Goal: Information Seeking & Learning: Learn about a topic

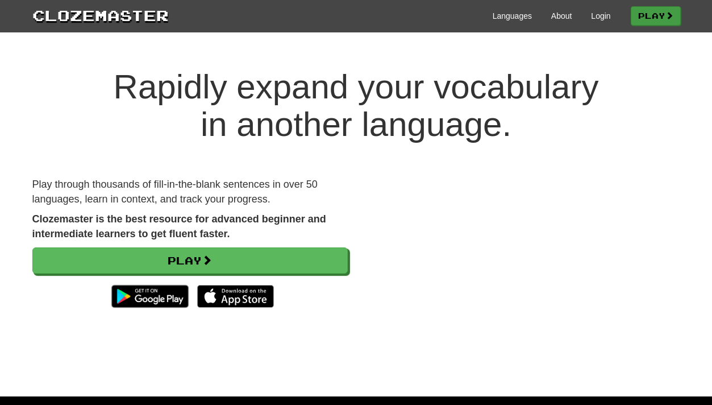
click at [660, 11] on link "Play" at bounding box center [656, 15] width 50 height 19
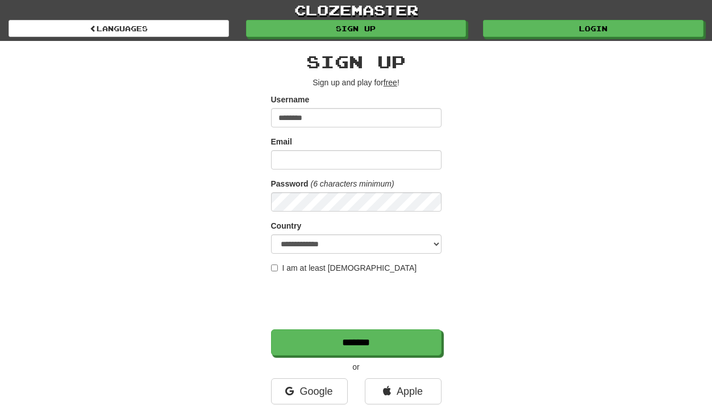
type input "********"
type input "**********"
select select "**"
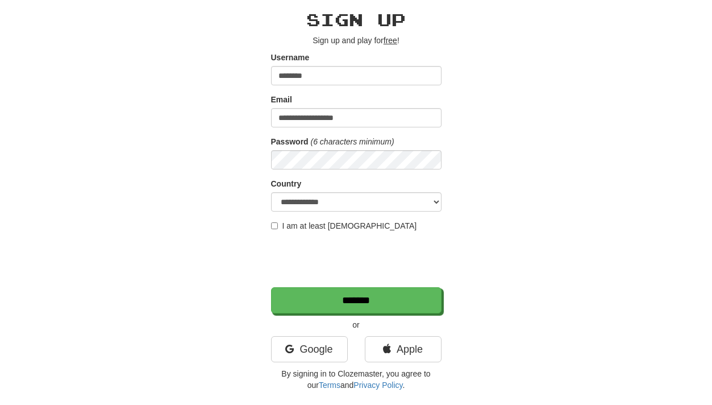
scroll to position [46, 0]
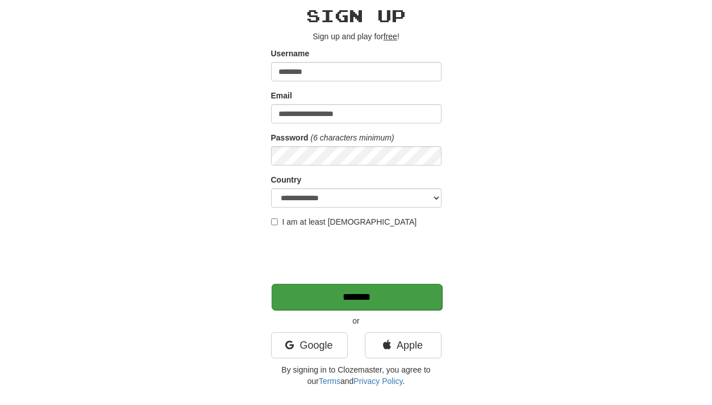
click at [323, 286] on input "*******" at bounding box center [357, 297] width 170 height 26
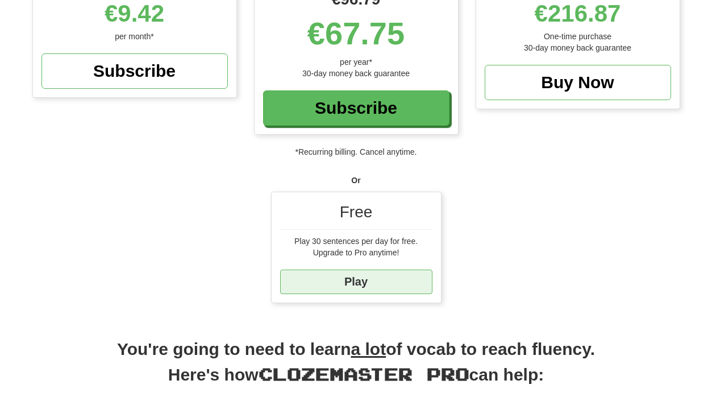
scroll to position [236, 0]
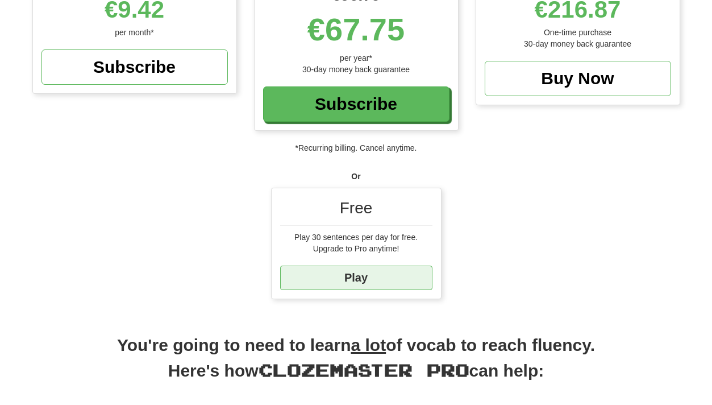
click at [369, 278] on link "Play" at bounding box center [356, 277] width 152 height 24
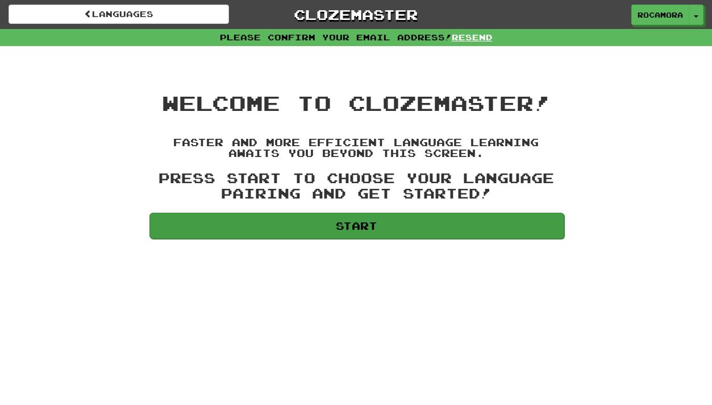
click at [254, 222] on link "Start" at bounding box center [356, 225] width 415 height 26
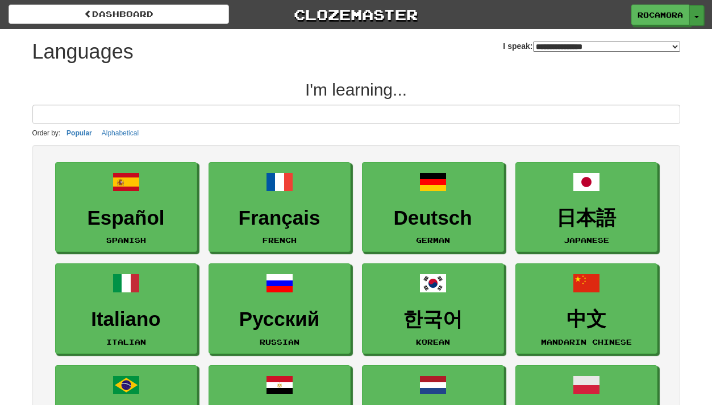
click at [697, 18] on button "Toggle Dropdown" at bounding box center [696, 15] width 15 height 20
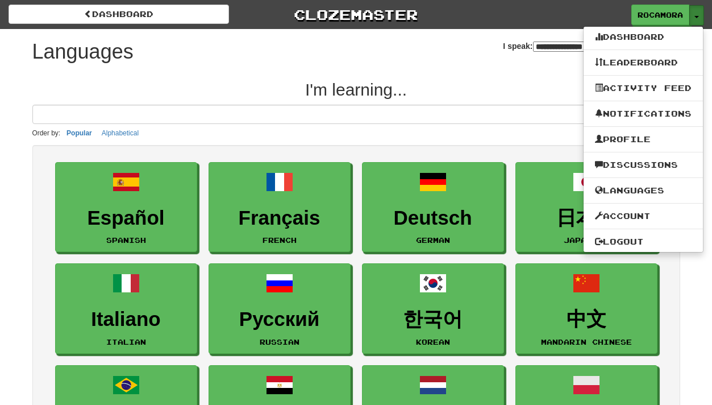
click at [697, 18] on button "Toggle Dropdown" at bounding box center [696, 15] width 15 height 20
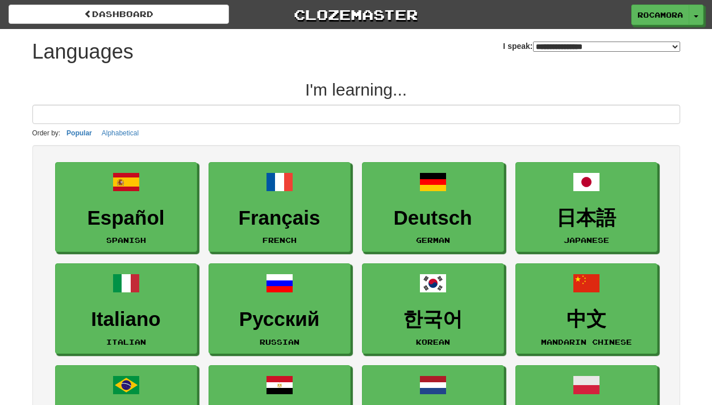
select select "*******"
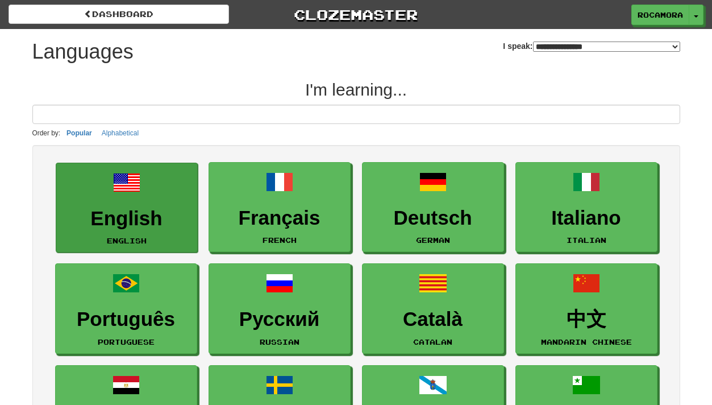
click at [123, 213] on h3 "English" at bounding box center [127, 218] width 130 height 22
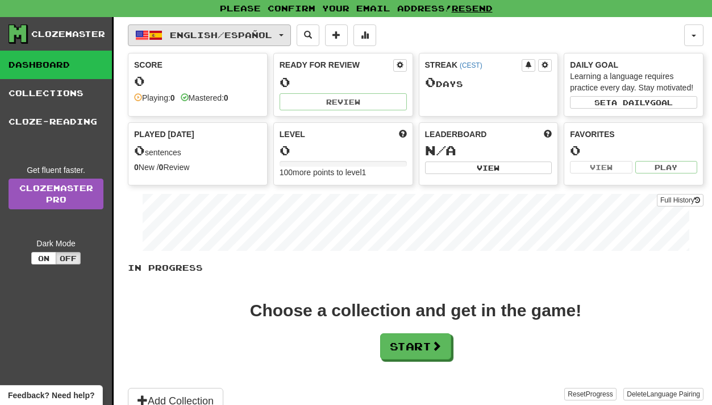
click at [291, 39] on button "English / Español" at bounding box center [209, 35] width 163 height 22
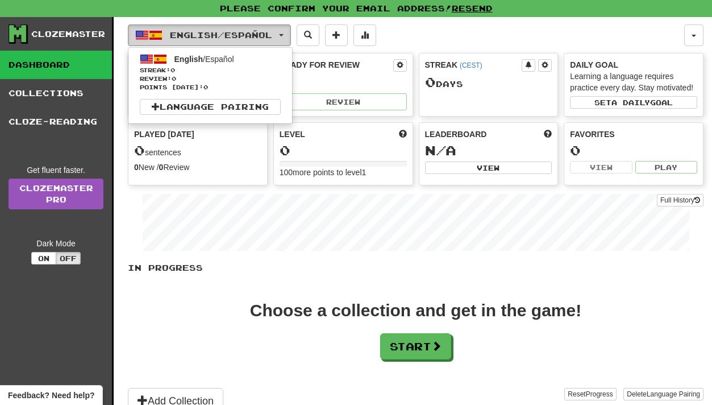
click at [291, 39] on button "English / Español" at bounding box center [209, 35] width 163 height 22
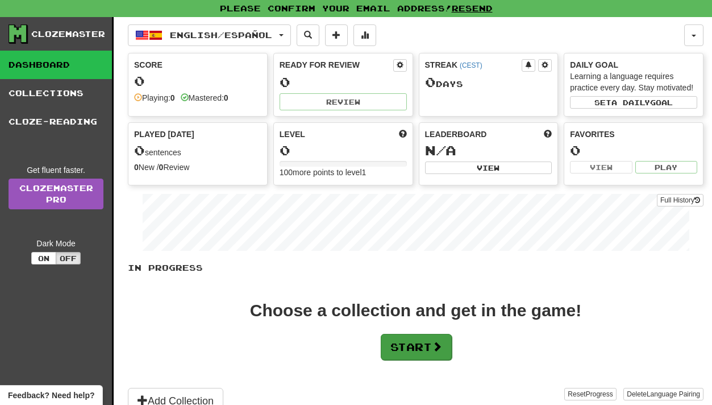
click at [419, 342] on button "Start" at bounding box center [416, 347] width 71 height 26
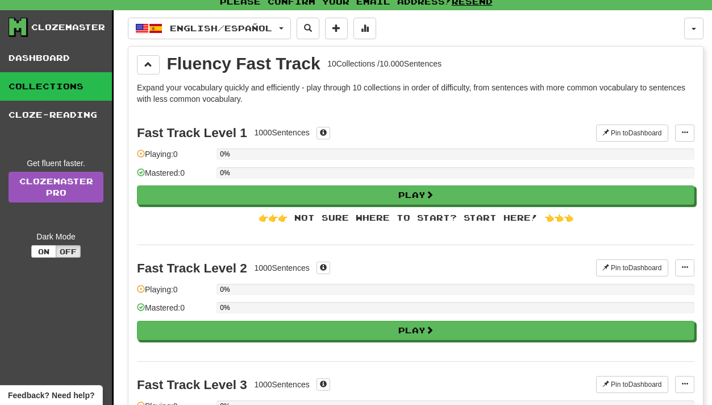
scroll to position [9, 0]
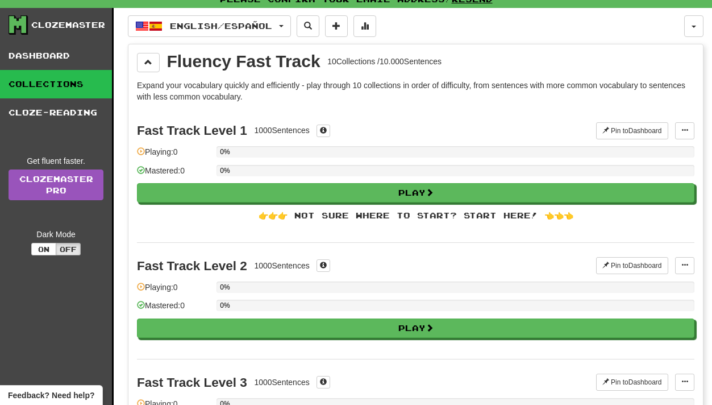
click at [451, 212] on div "👉👉👉 Not sure where to start? Start here! 👈👈👈" at bounding box center [415, 215] width 557 height 11
click at [222, 58] on div "Fluency Fast Track" at bounding box center [243, 61] width 153 height 17
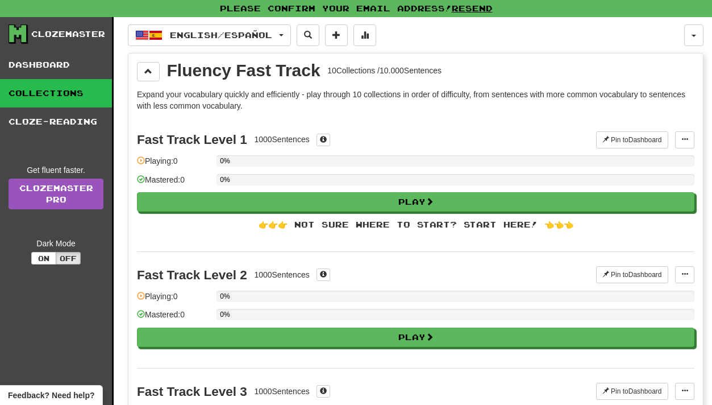
scroll to position [0, 0]
click at [159, 160] on div "Playing: 0" at bounding box center [174, 164] width 74 height 19
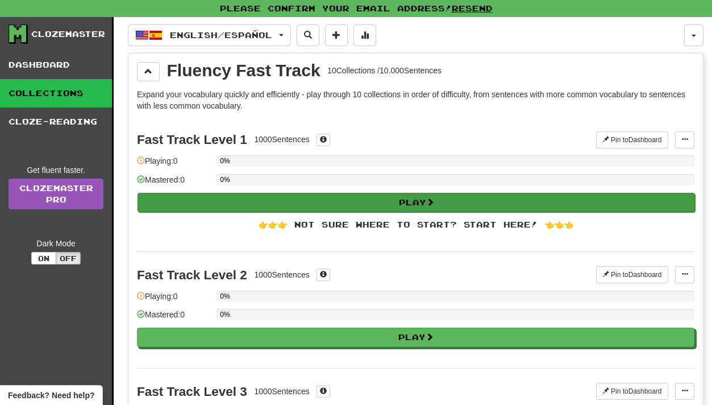
click at [240, 201] on button "Play" at bounding box center [415, 202] width 557 height 19
select select "**"
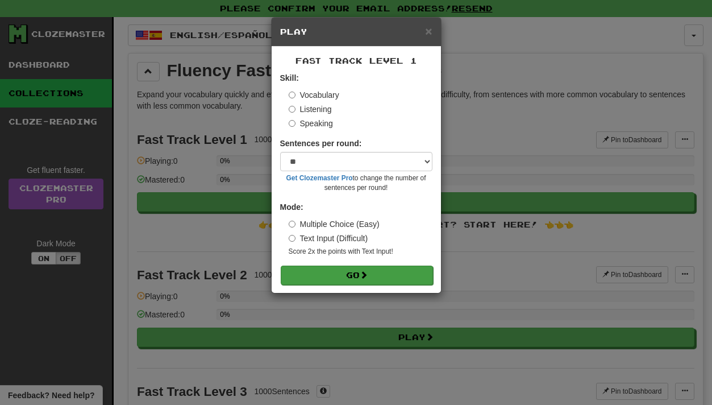
click at [341, 275] on button "Go" at bounding box center [357, 274] width 152 height 19
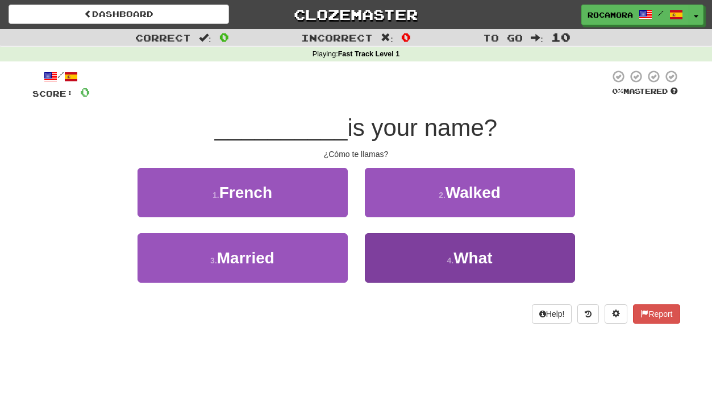
click at [440, 261] on button "4 . What" at bounding box center [470, 257] width 210 height 49
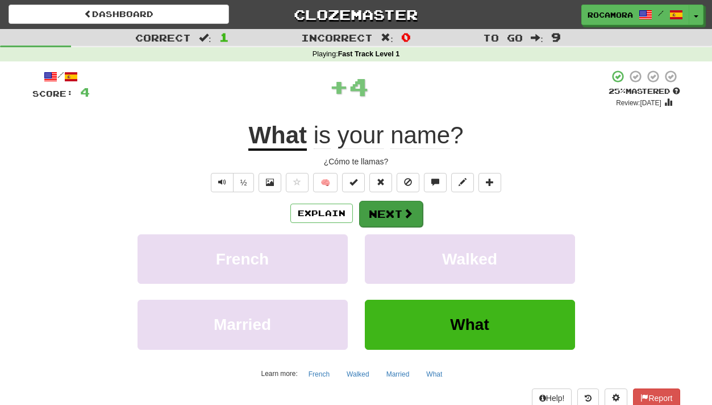
click at [394, 212] on button "Next" at bounding box center [391, 214] width 64 height 26
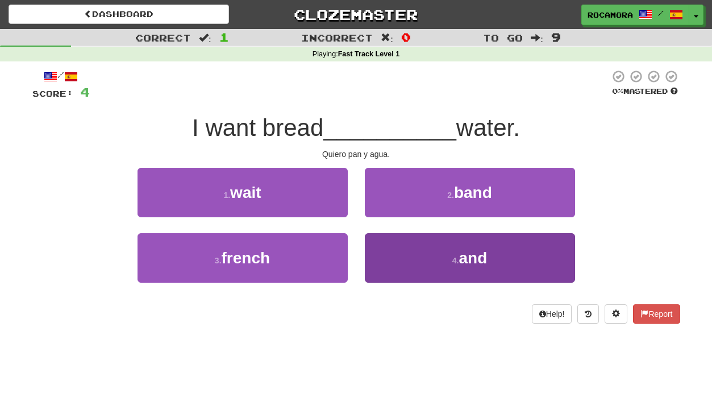
click at [415, 239] on button "4 . and" at bounding box center [470, 257] width 210 height 49
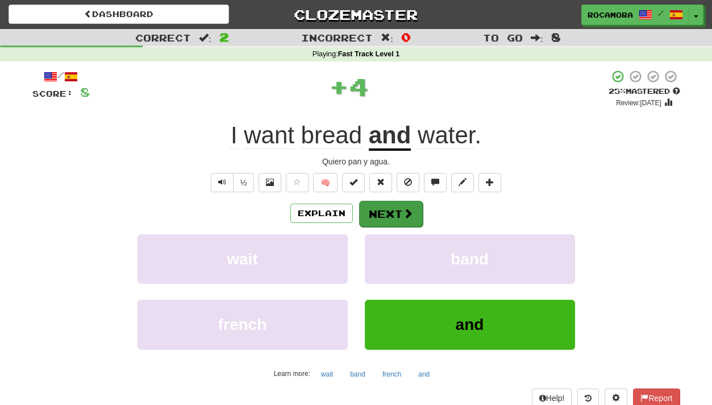
click at [392, 209] on button "Next" at bounding box center [391, 214] width 64 height 26
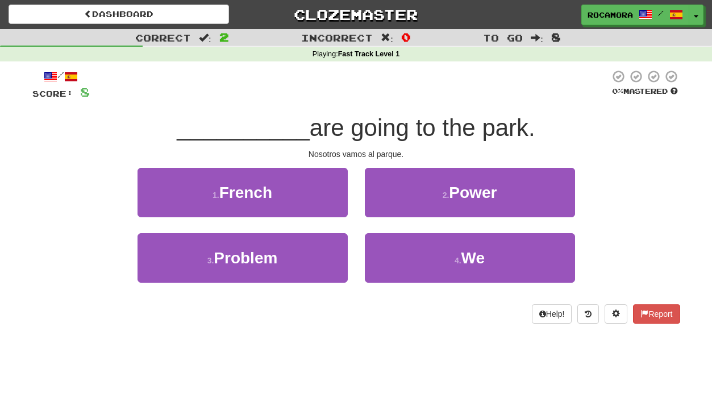
click at [392, 209] on button "2 . Power" at bounding box center [470, 192] width 210 height 49
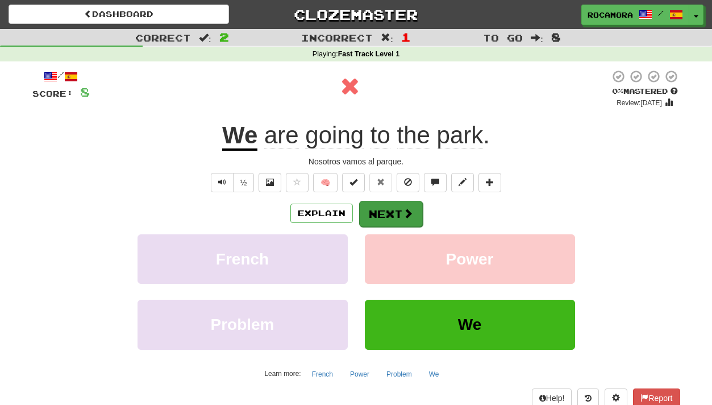
click at [395, 221] on button "Next" at bounding box center [391, 214] width 64 height 26
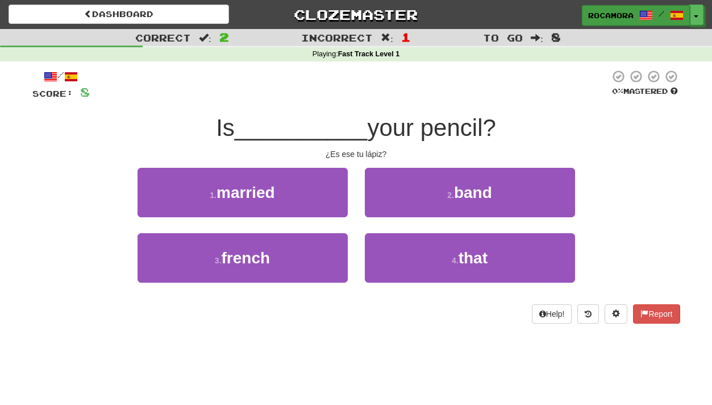
click at [609, 7] on link "rocamora /" at bounding box center [636, 15] width 108 height 20
